Goal: Information Seeking & Learning: Compare options

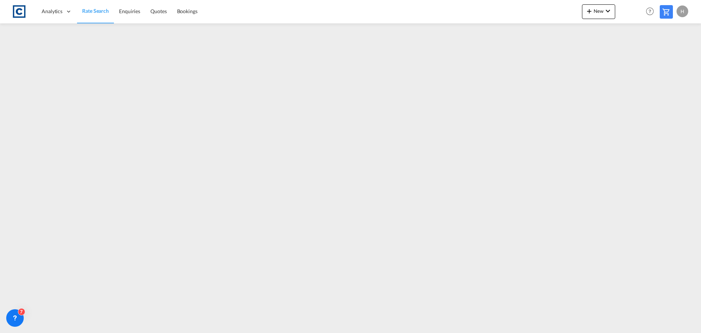
drag, startPoint x: 93, startPoint y: 7, endPoint x: 108, endPoint y: 14, distance: 16.8
click at [93, 7] on span "Rate Search" at bounding box center [95, 10] width 27 height 7
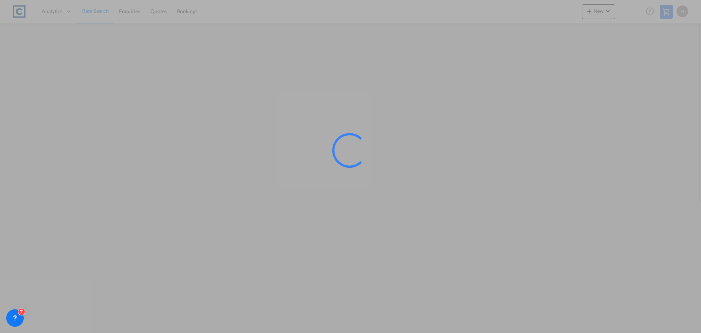
click at [614, 288] on div at bounding box center [350, 166] width 701 height 333
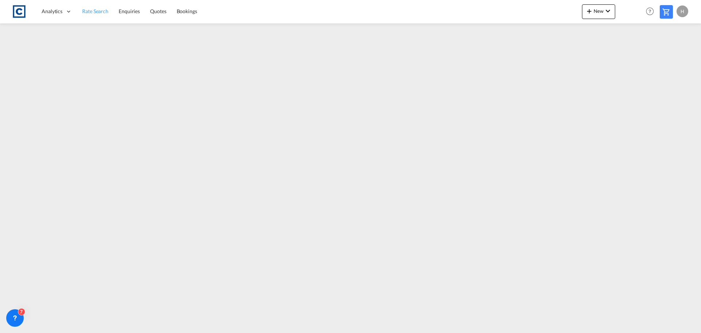
click at [92, 10] on span "Rate Search" at bounding box center [95, 11] width 26 height 6
click at [97, 12] on span "Rate Search" at bounding box center [95, 11] width 26 height 6
